Goal: Navigation & Orientation: Find specific page/section

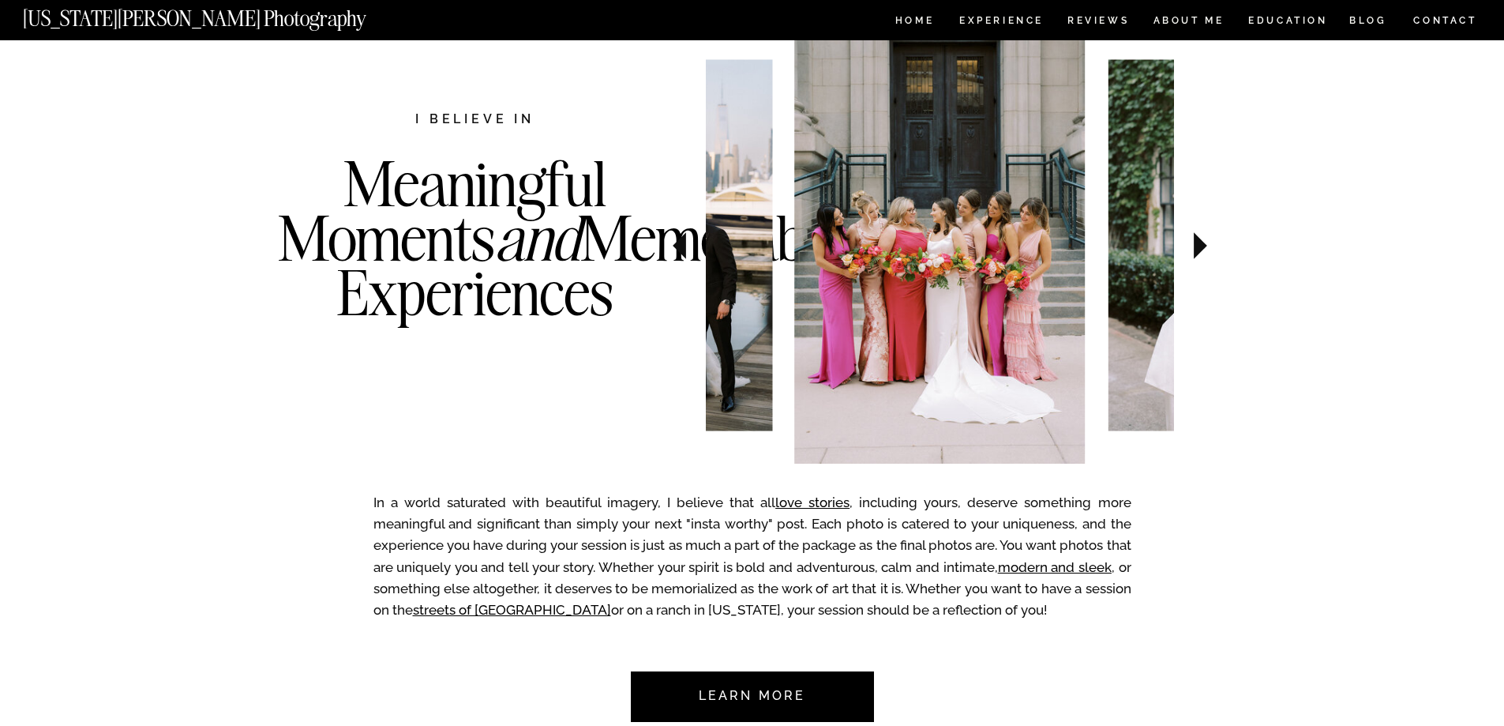
scroll to position [555, 0]
click at [1203, 247] on icon at bounding box center [1200, 244] width 13 height 27
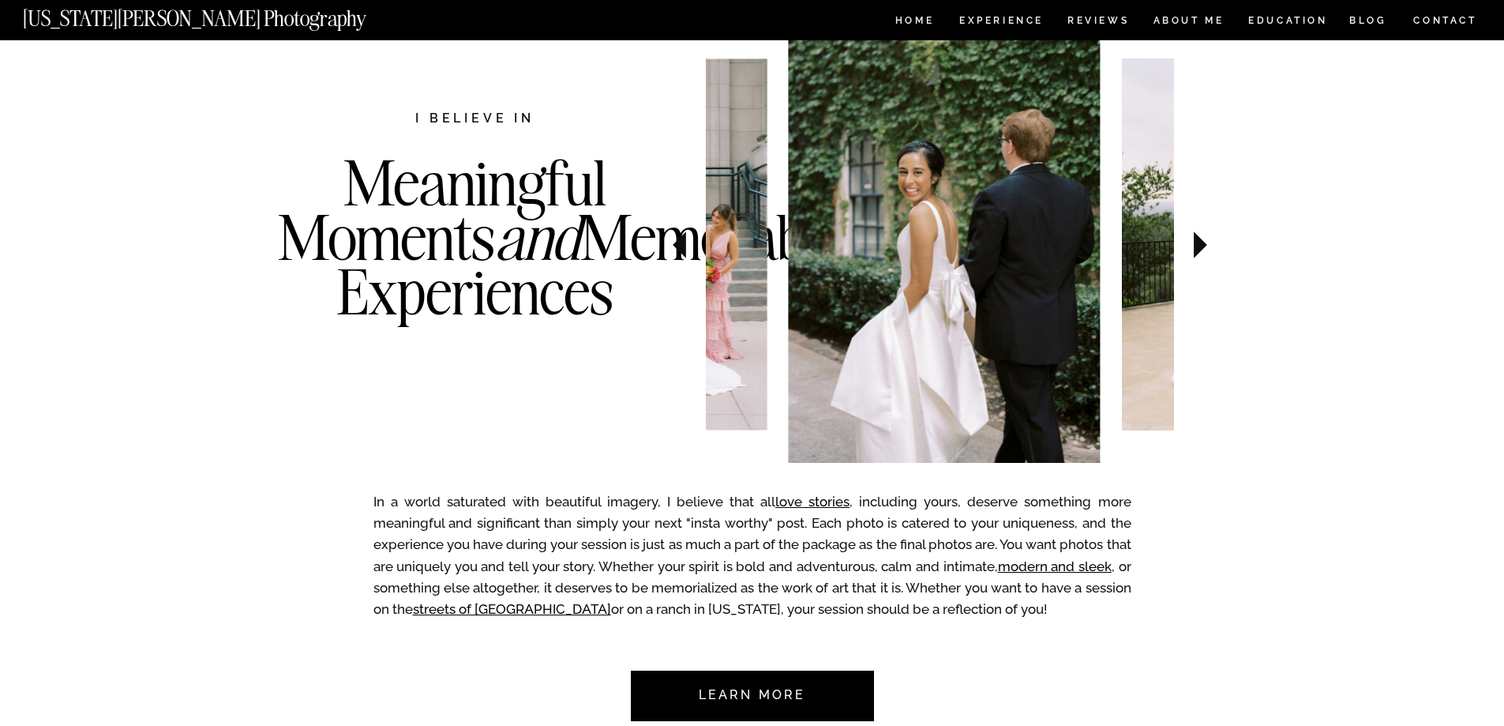
click at [1203, 247] on icon at bounding box center [1200, 244] width 13 height 27
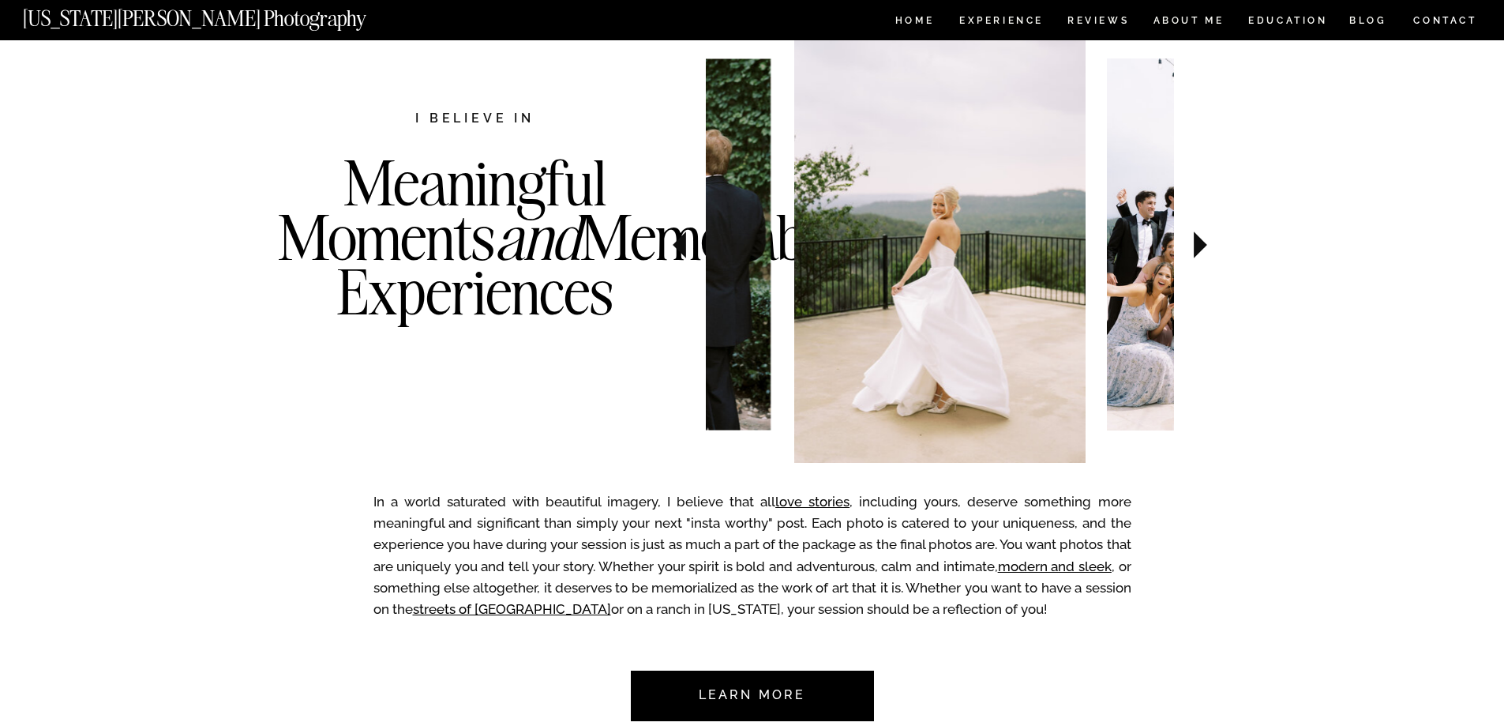
click at [1203, 247] on icon at bounding box center [1200, 244] width 13 height 27
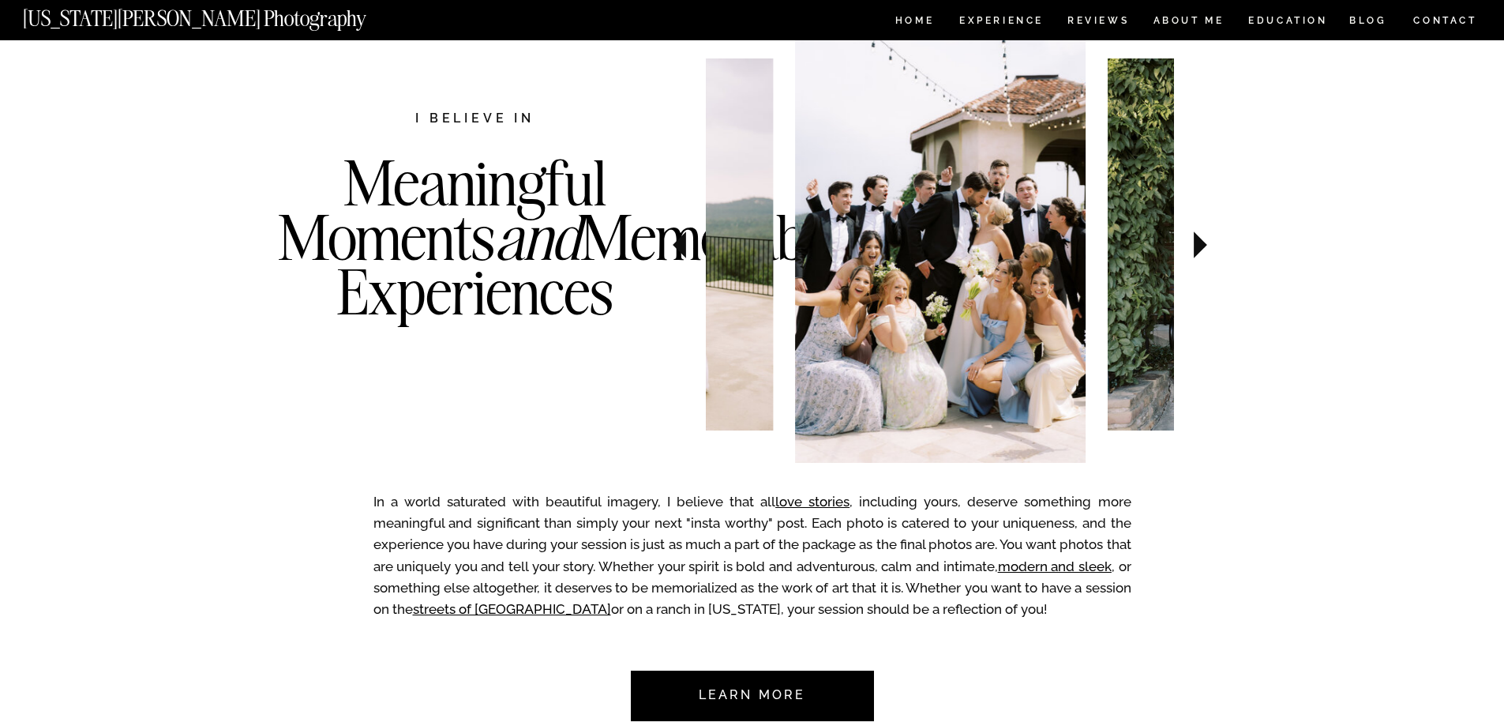
click at [1203, 247] on icon at bounding box center [1200, 244] width 13 height 27
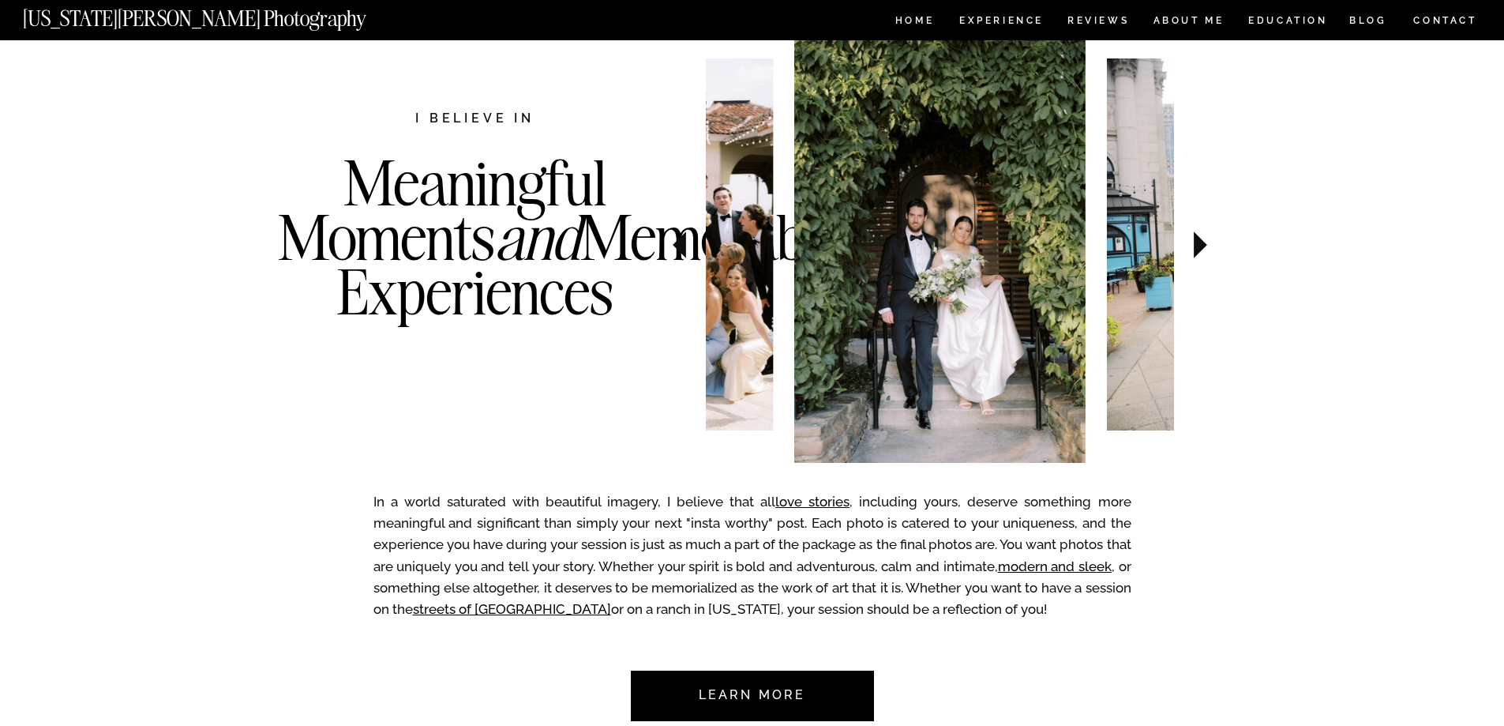
click at [1203, 247] on icon at bounding box center [1200, 244] width 13 height 27
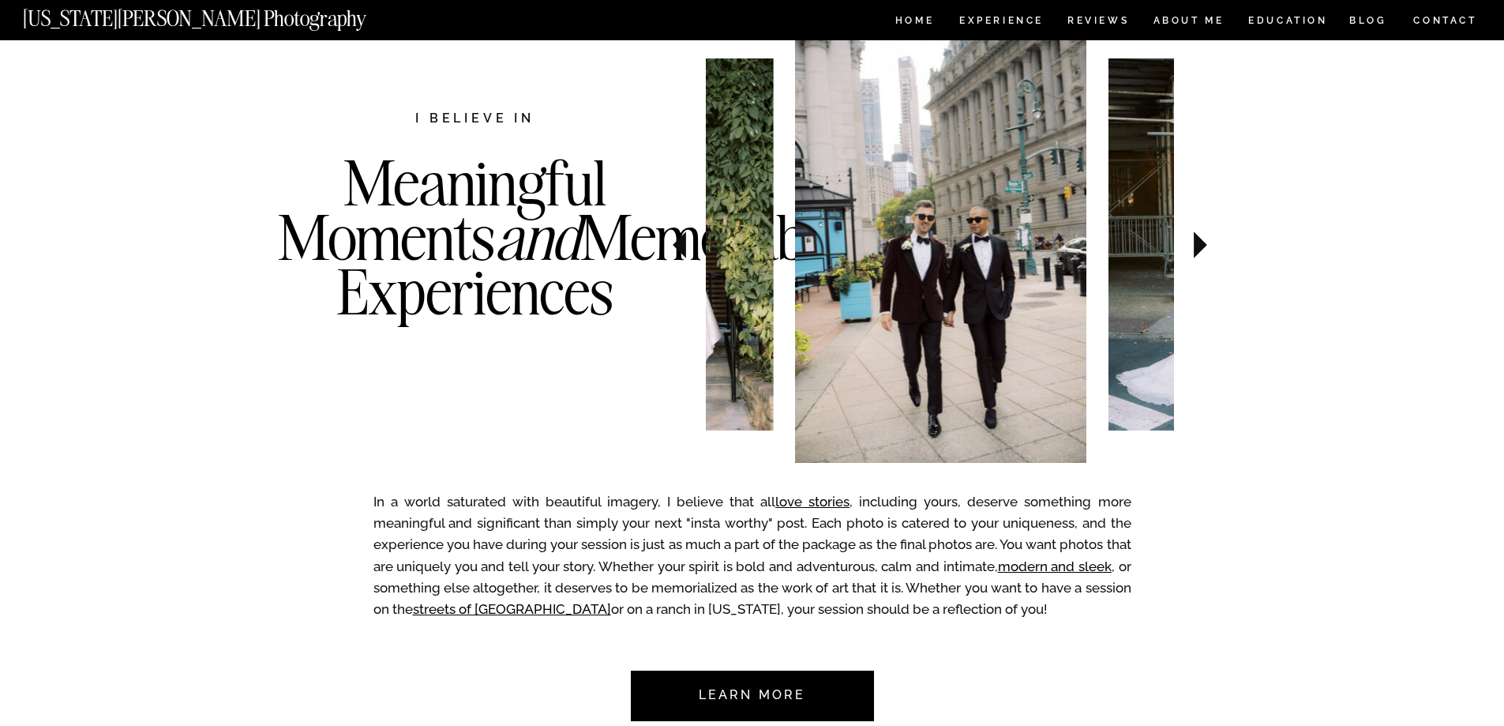
click at [1203, 247] on icon at bounding box center [1200, 244] width 13 height 27
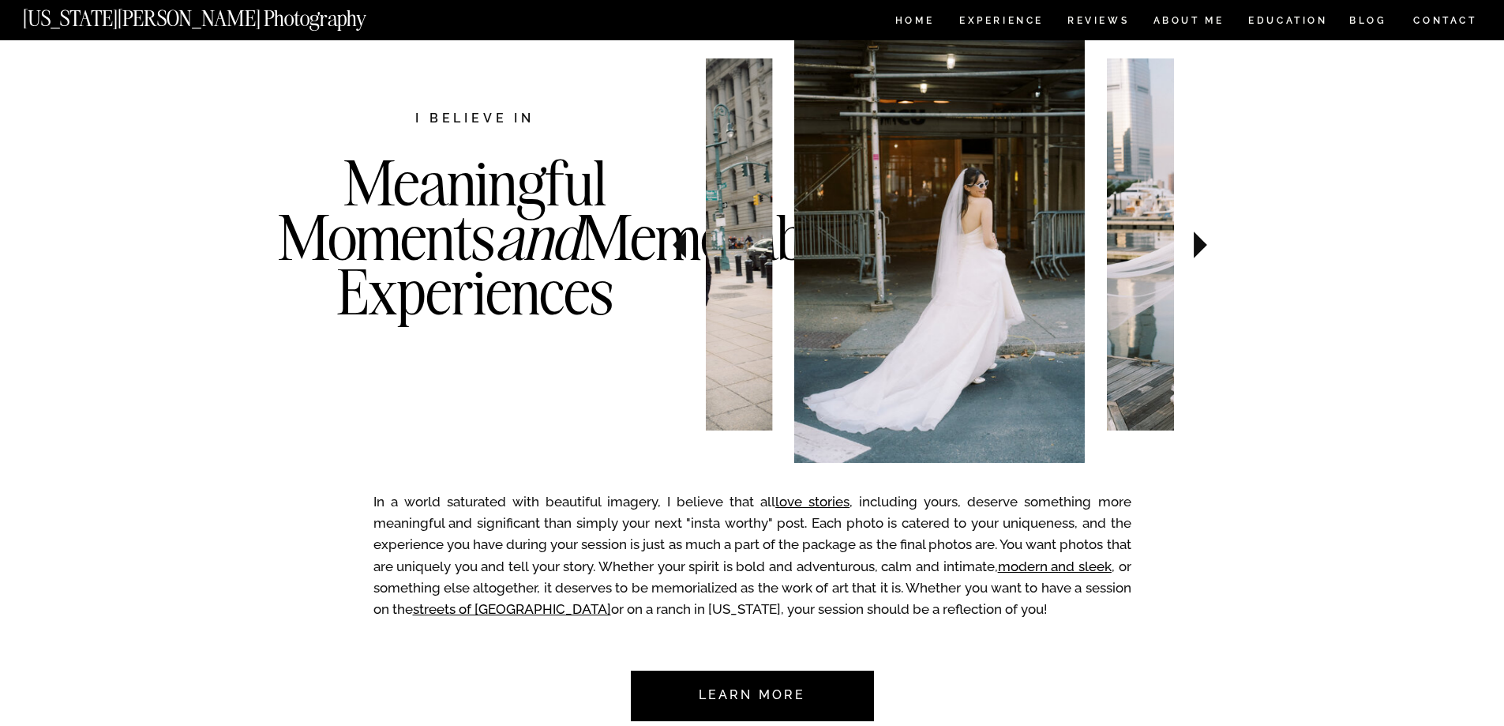
click at [1203, 247] on icon at bounding box center [1200, 244] width 13 height 27
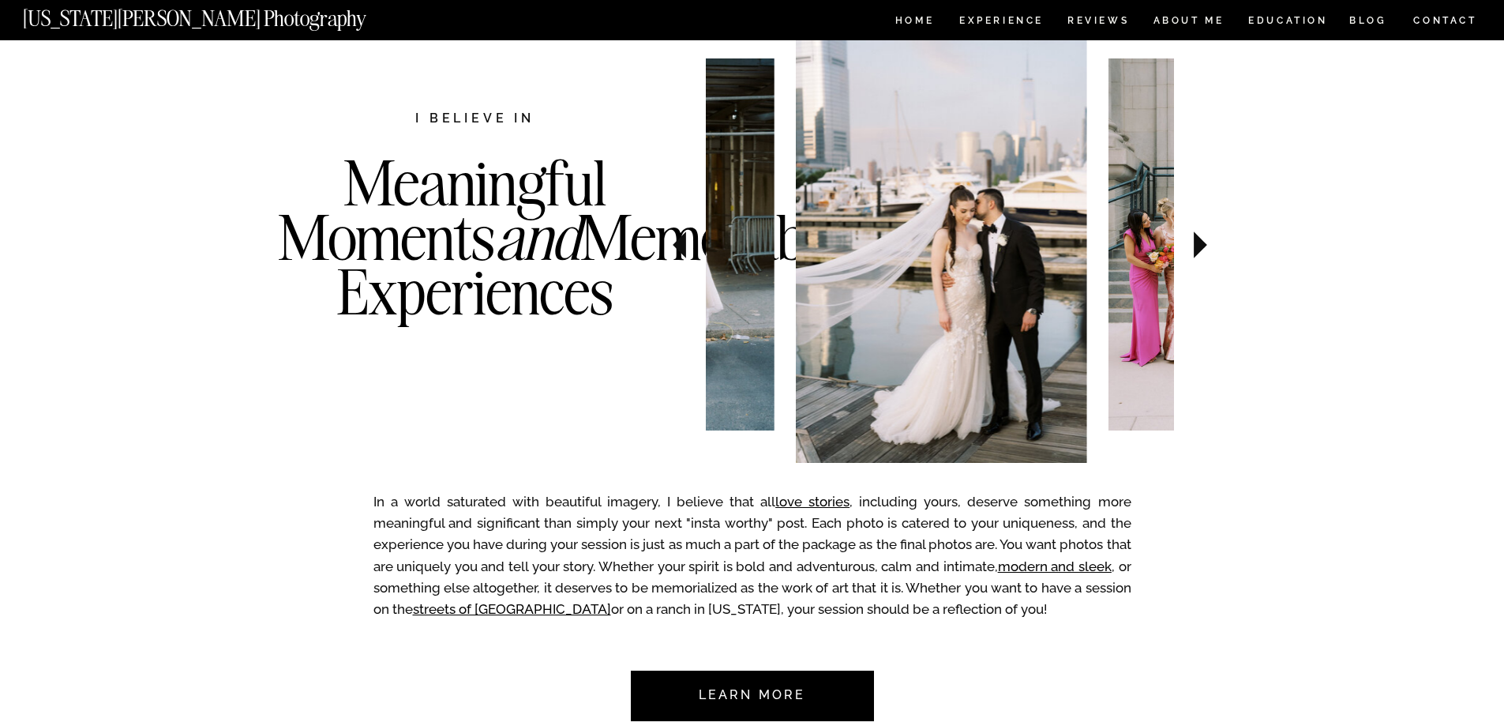
click at [1203, 247] on icon at bounding box center [1200, 244] width 13 height 27
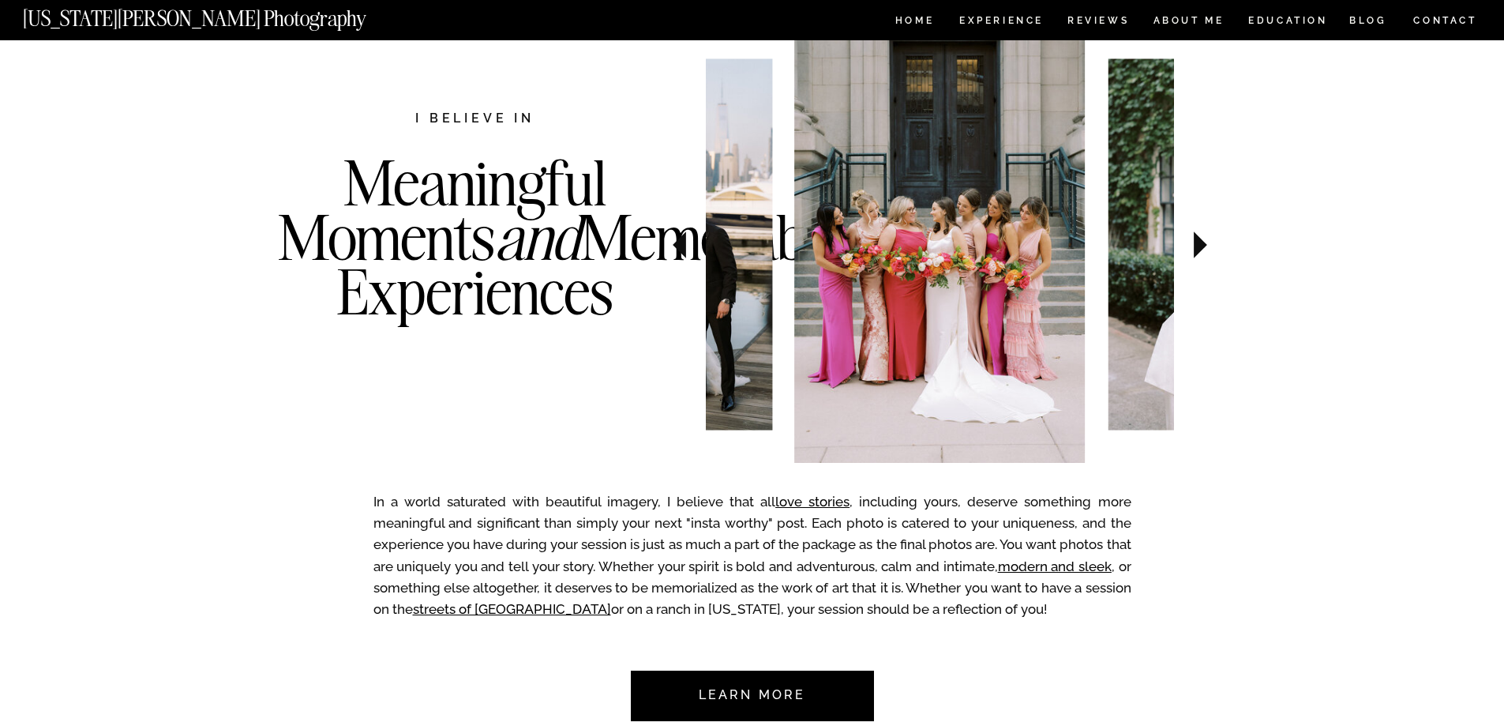
click at [1203, 247] on icon at bounding box center [1200, 244] width 13 height 27
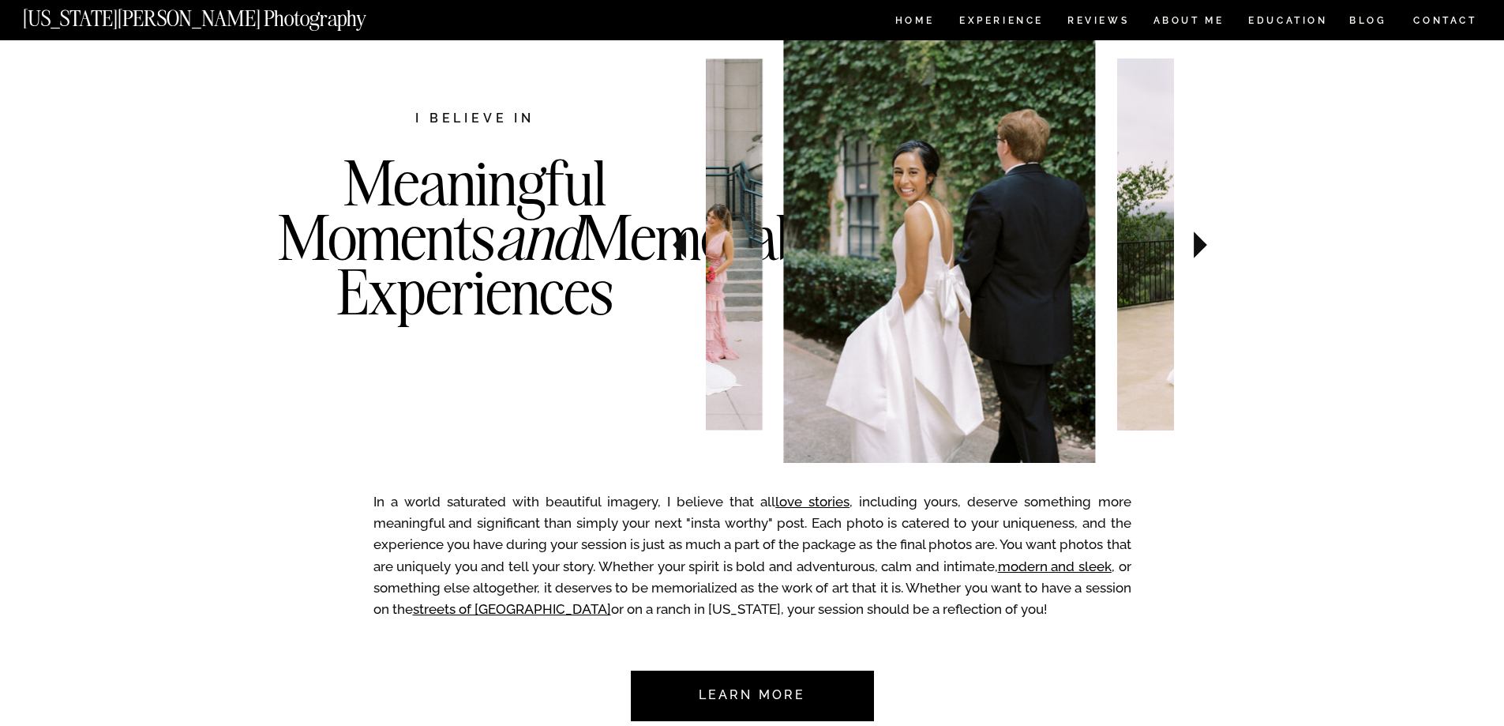
click at [1203, 247] on icon at bounding box center [1200, 244] width 13 height 27
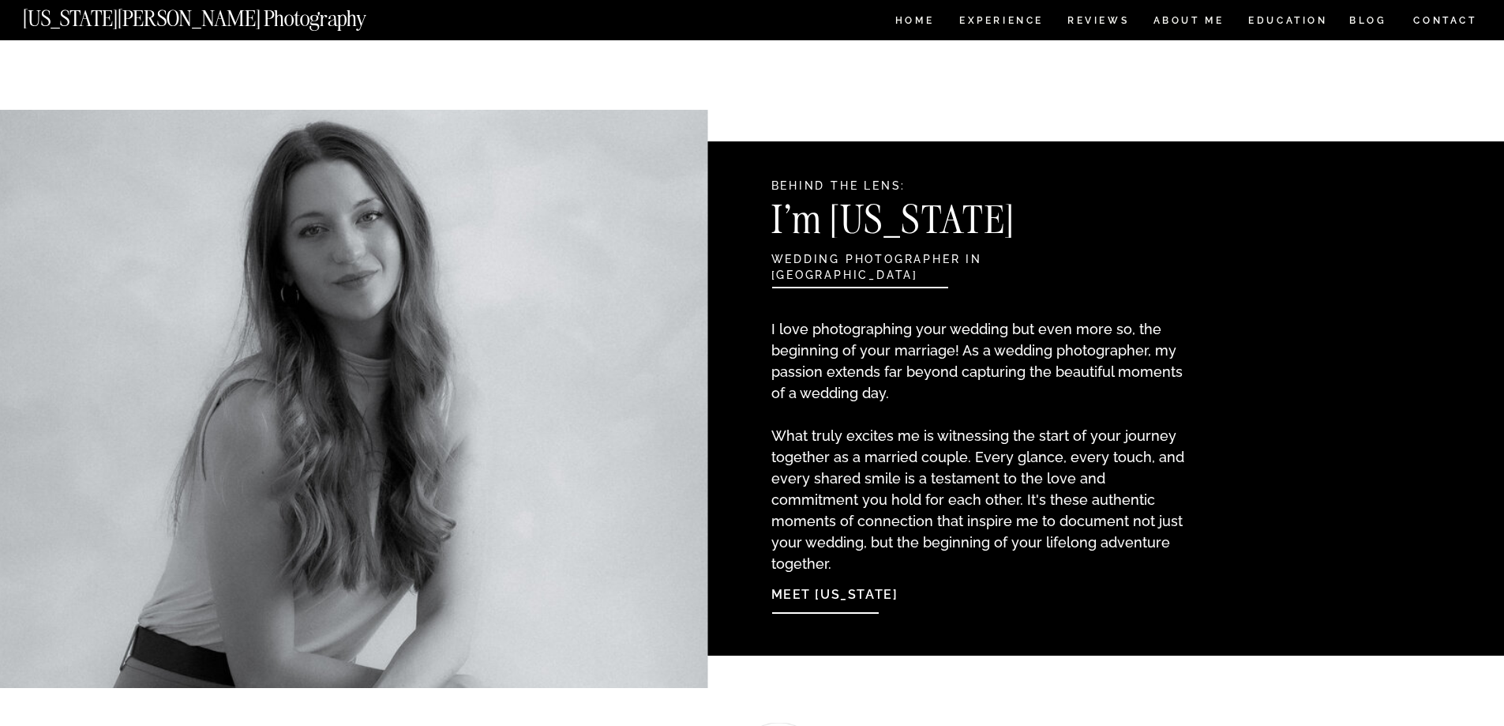
scroll to position [1237, 0]
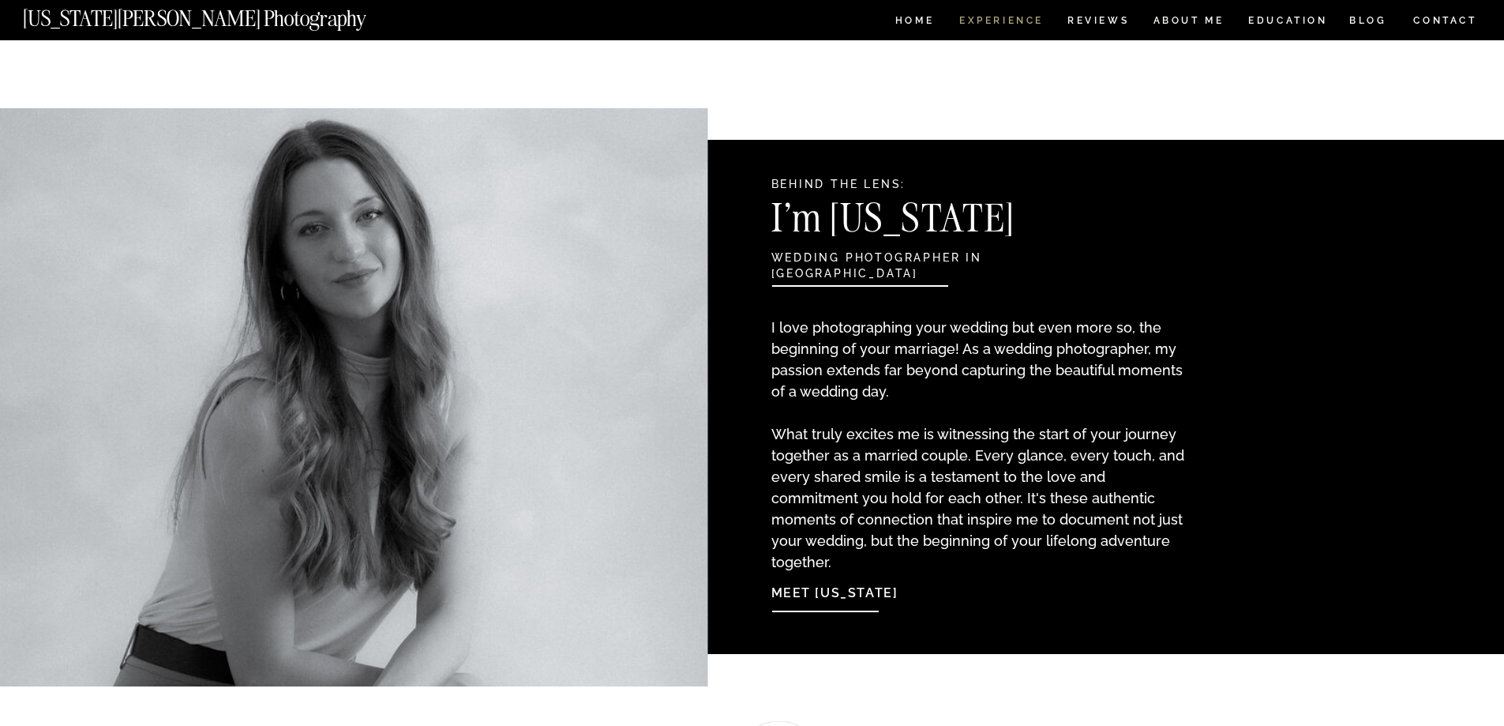
click at [986, 17] on nav "Experience" at bounding box center [1000, 22] width 83 height 13
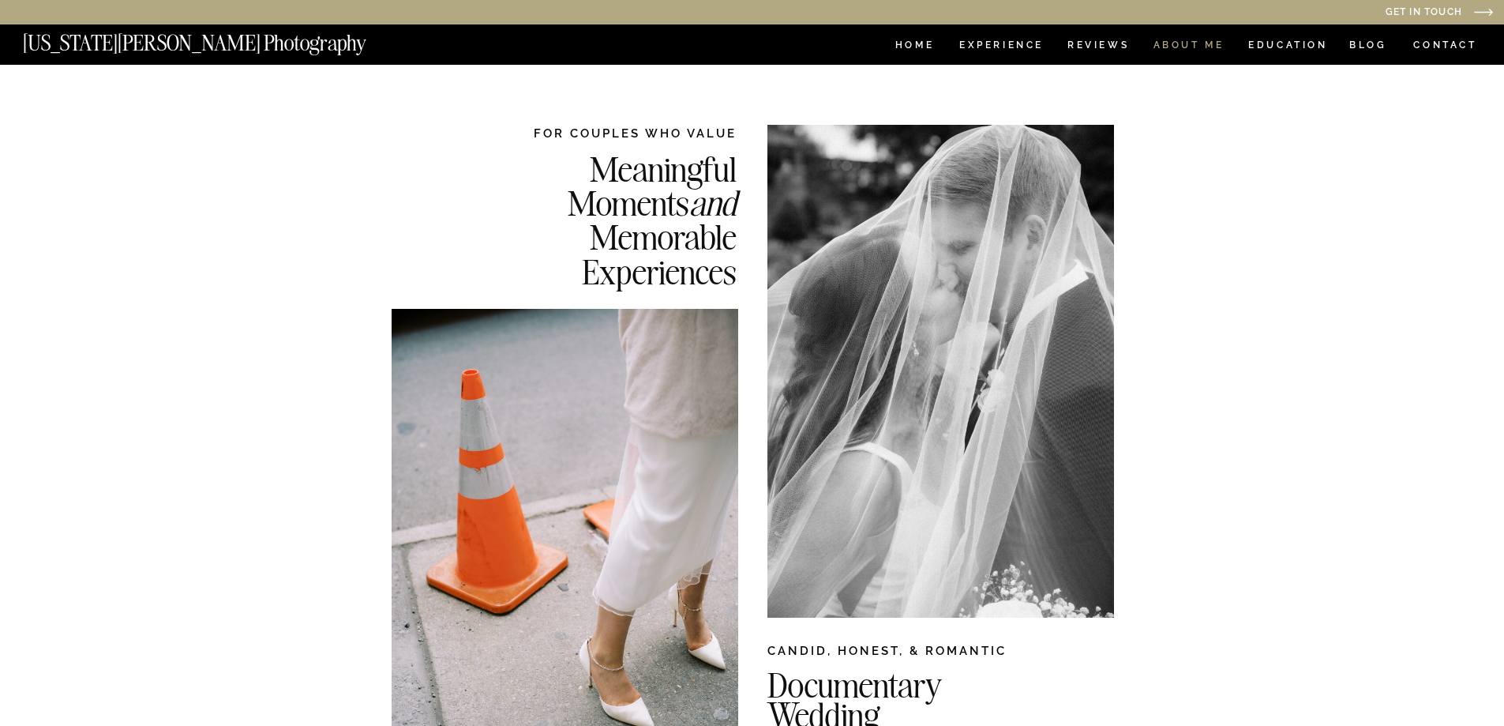
click at [1190, 40] on nav "ABOUT ME" at bounding box center [1189, 46] width 72 height 13
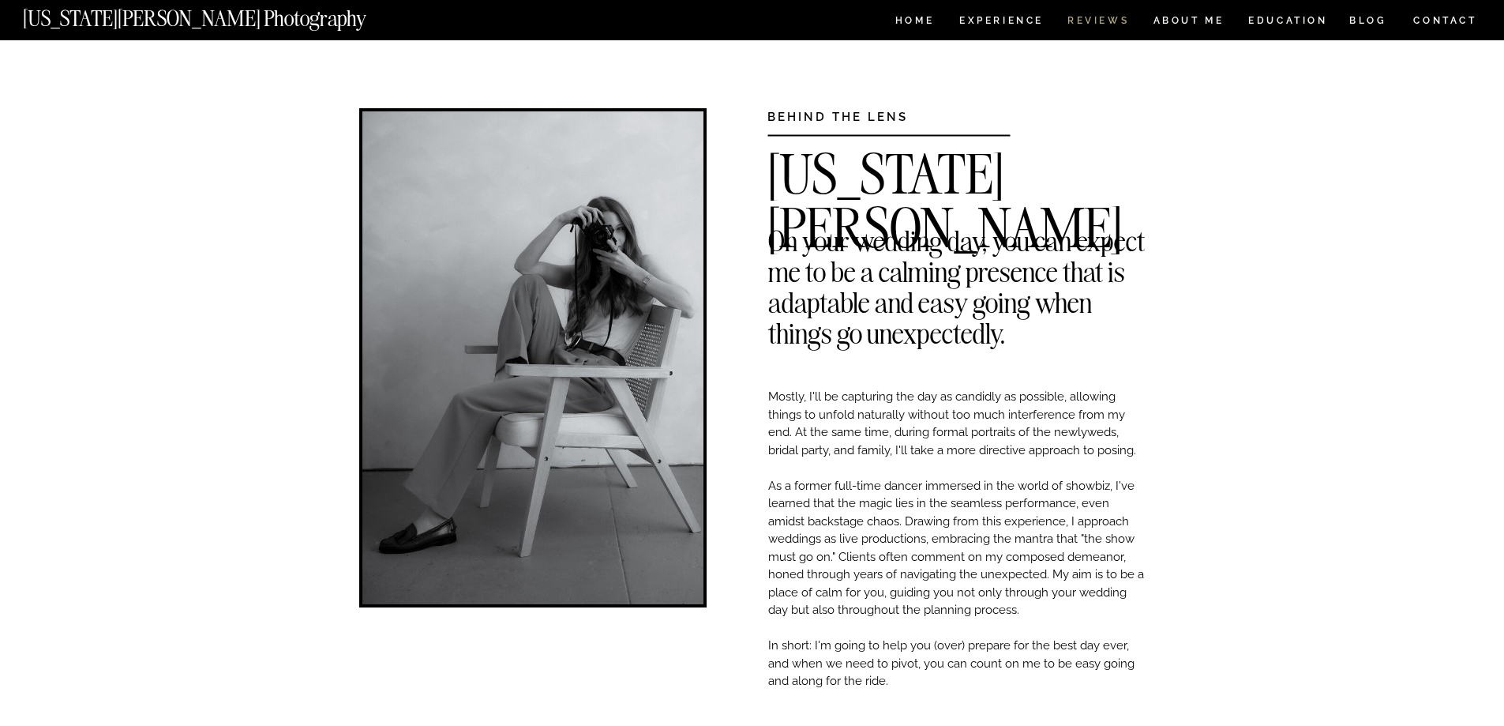
click at [1083, 20] on nav "REVIEWS" at bounding box center [1097, 22] width 59 height 13
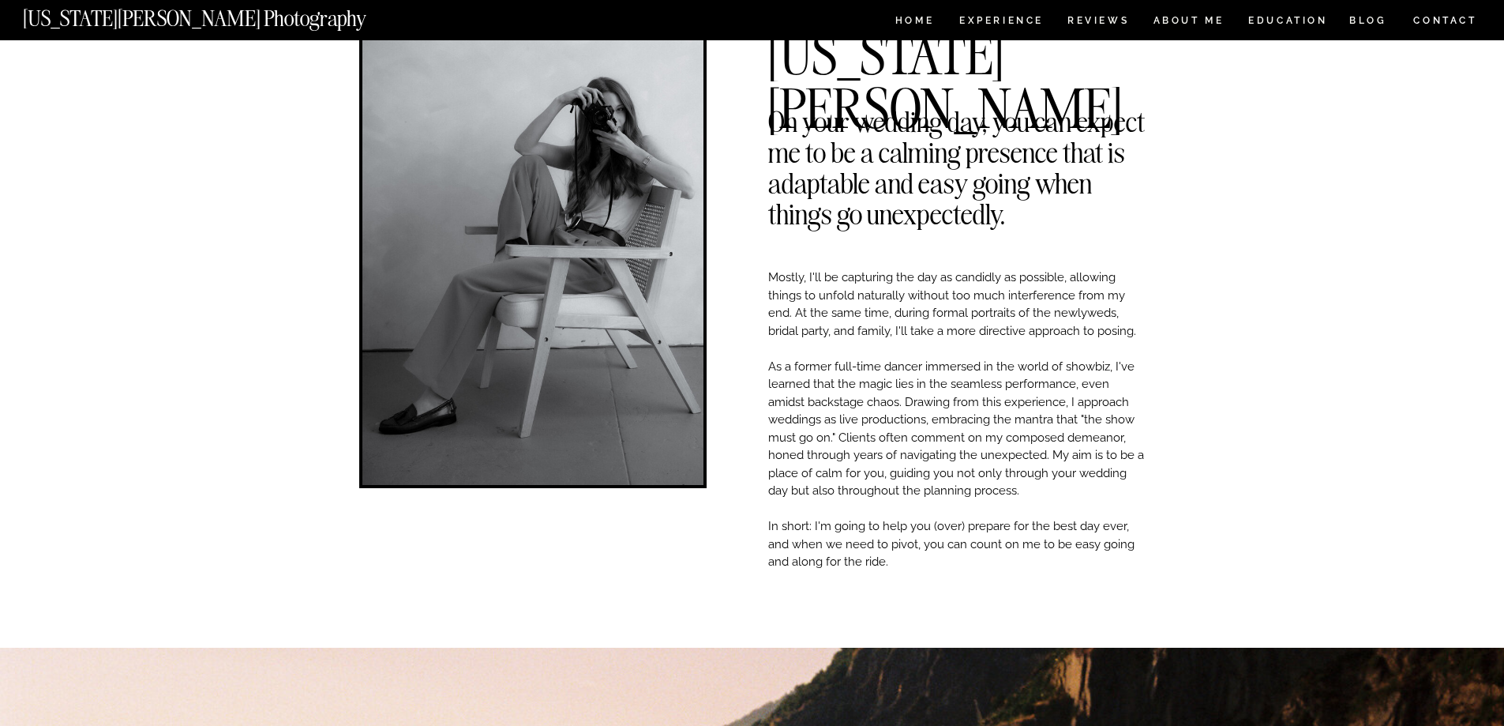
scroll to position [446, 0]
